Goal: Task Accomplishment & Management: Use online tool/utility

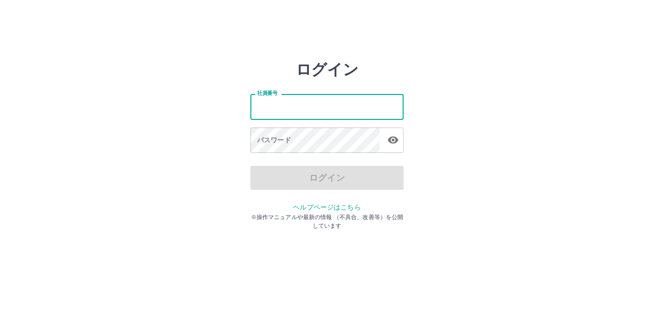
click at [287, 115] on input "社員番号" at bounding box center [327, 106] width 153 height 25
type input "*******"
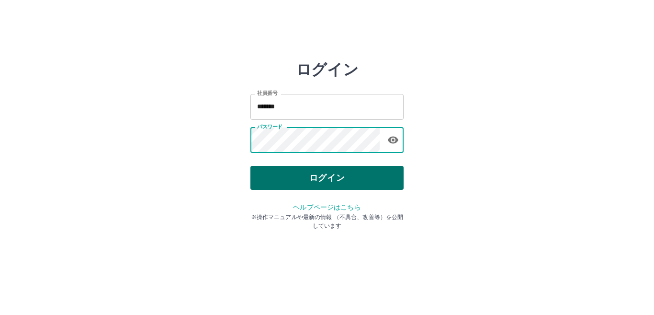
click at [287, 179] on button "ログイン" at bounding box center [327, 178] width 153 height 24
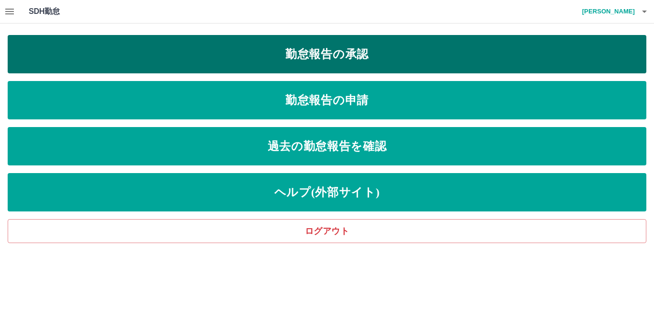
click at [265, 61] on link "勤怠報告の承認" at bounding box center [327, 54] width 639 height 38
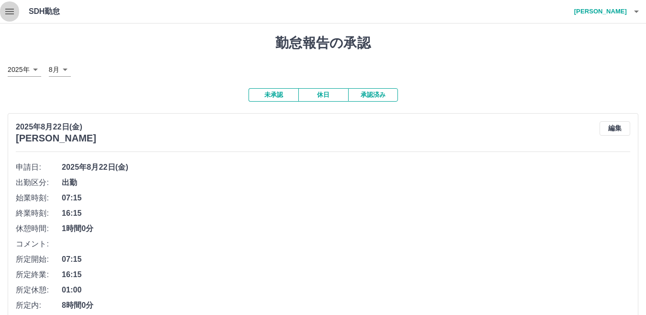
click at [10, 12] on icon "button" at bounding box center [9, 11] width 11 height 11
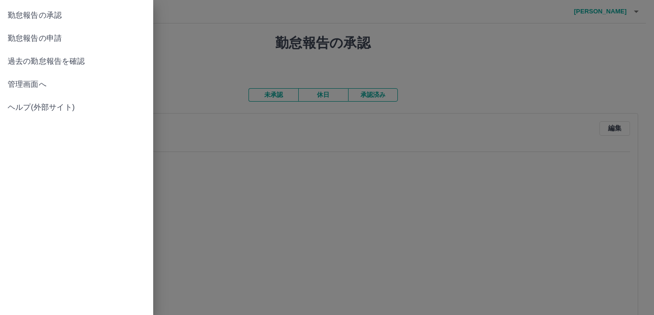
click at [21, 80] on span "管理画面へ" at bounding box center [77, 84] width 138 height 11
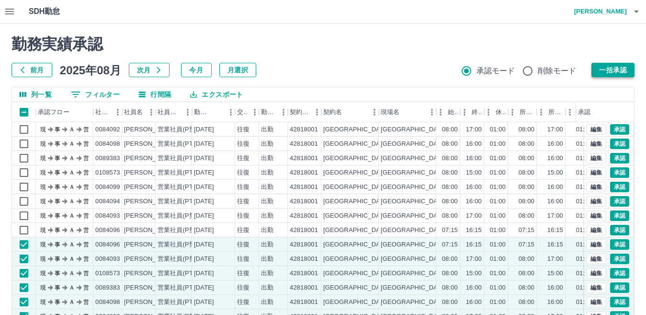
click at [604, 72] on button "一括承認" at bounding box center [613, 70] width 43 height 14
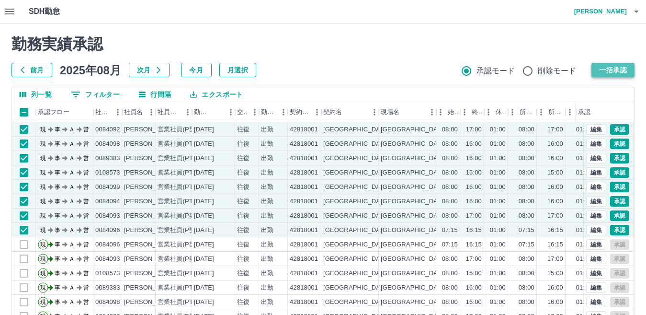
click at [616, 73] on button "一括承認" at bounding box center [613, 70] width 43 height 14
